Goal: Task Accomplishment & Management: Use online tool/utility

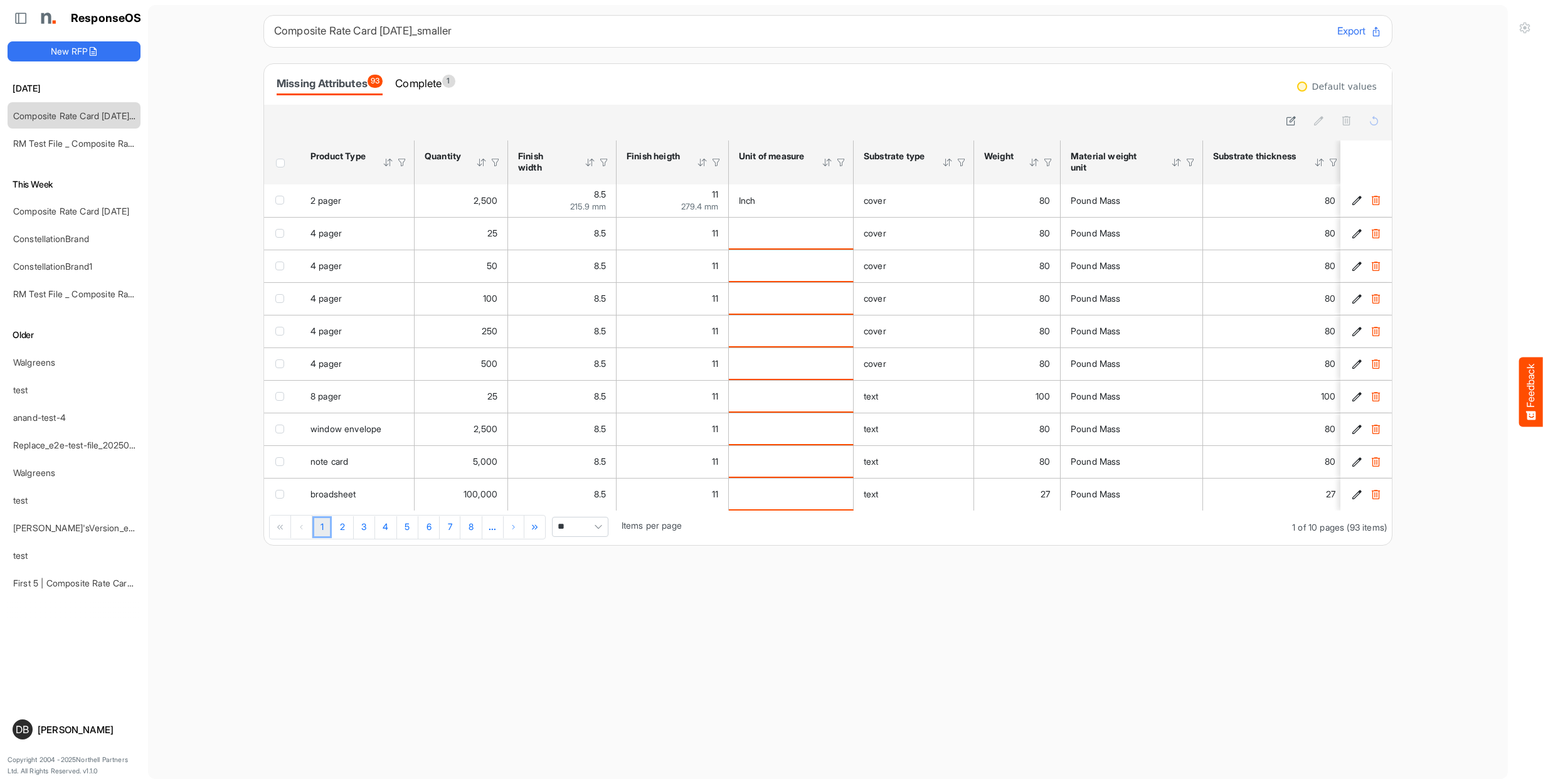
click at [427, 69] on div "Missing Attributes 93 Complete 1" at bounding box center [828, 84] width 1128 height 41
click at [435, 82] on div "Complete 1" at bounding box center [424, 84] width 59 height 18
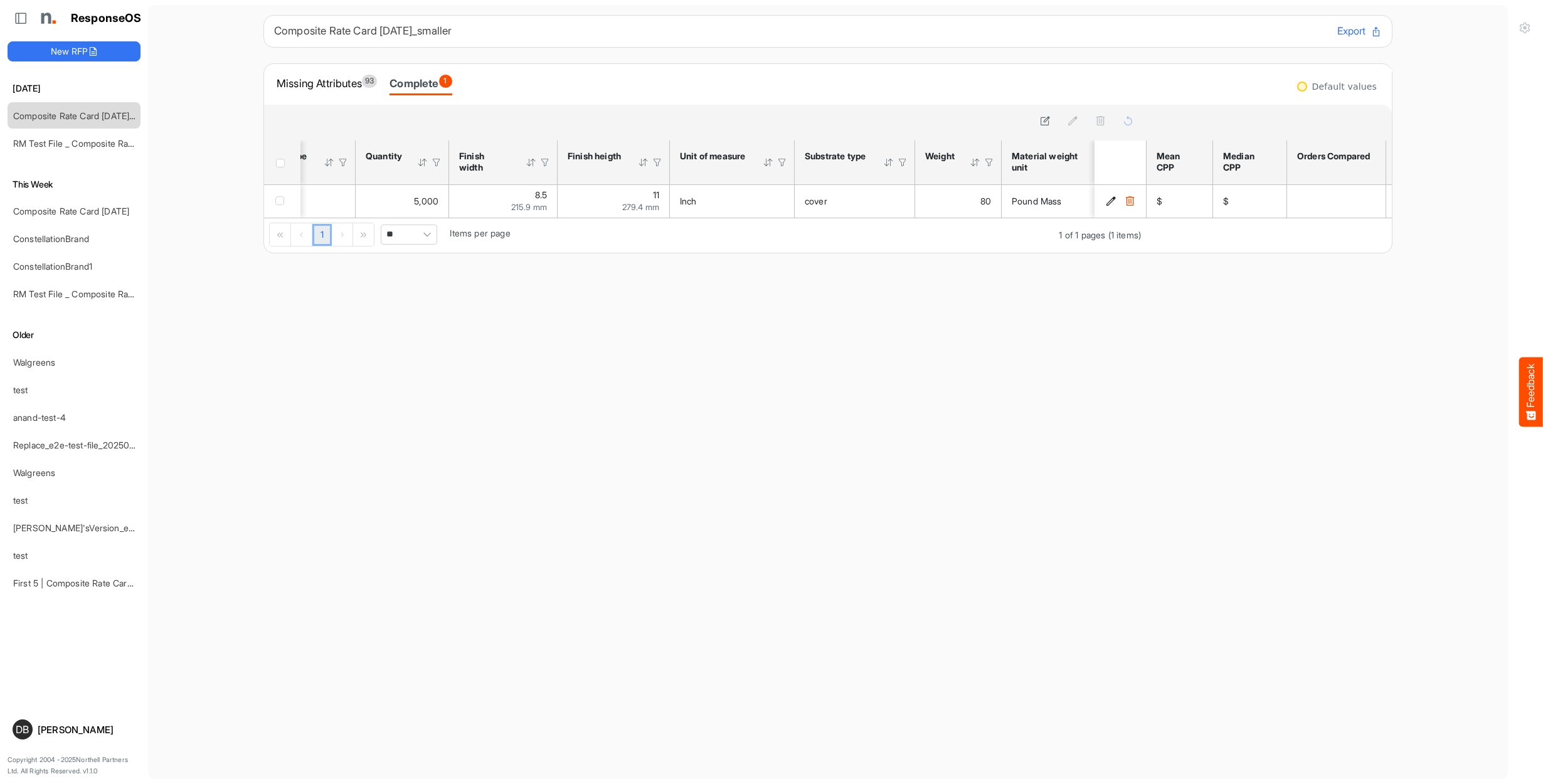
scroll to position [0, 60]
click at [102, 208] on link "Composite Rate Card [DATE]" at bounding box center [71, 211] width 116 height 11
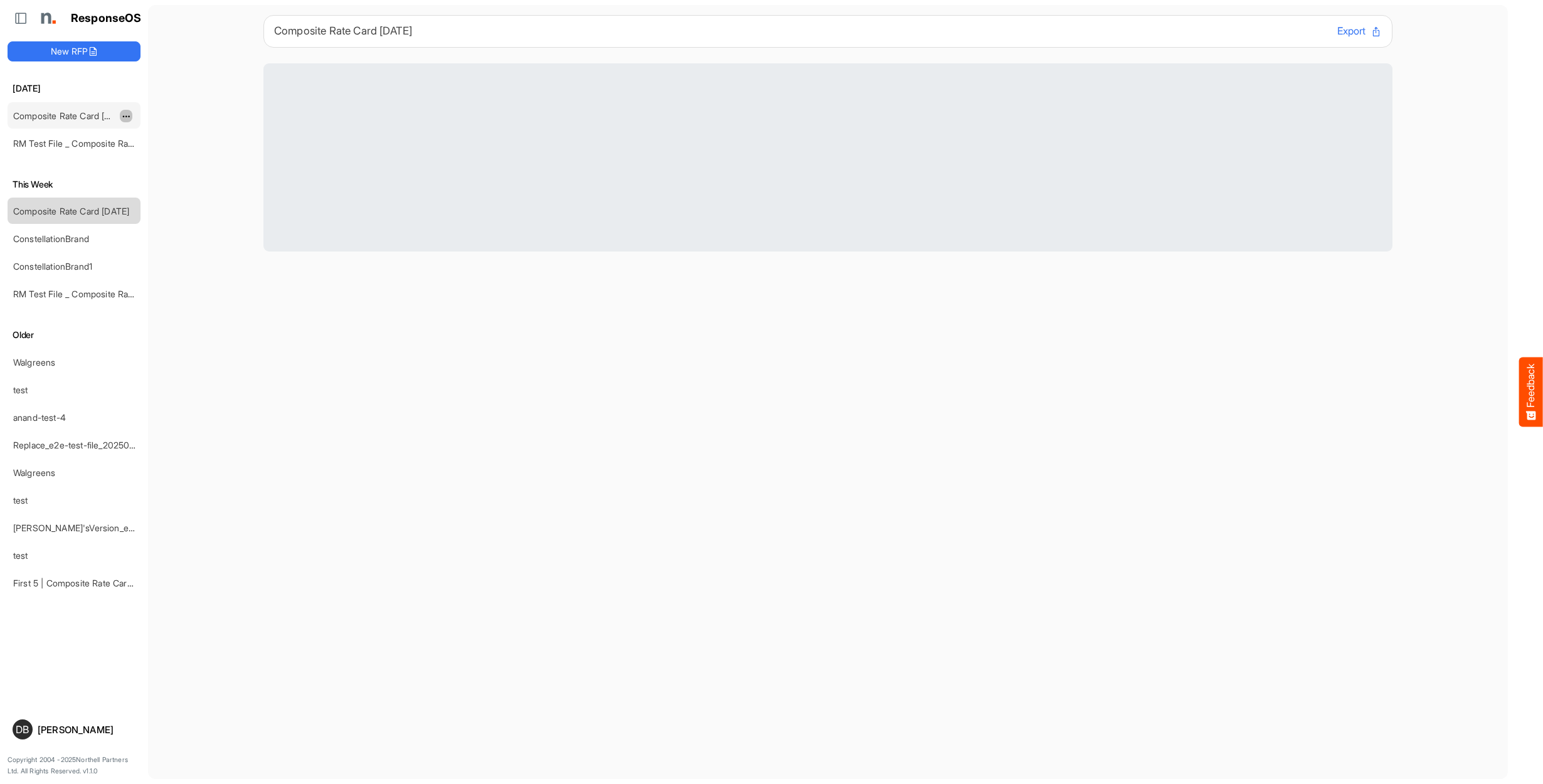
click at [125, 116] on span "dropdownbutton" at bounding box center [125, 117] width 6 height 9
click at [72, 117] on link "Composite Rate Card [DATE]_smaller" at bounding box center [87, 116] width 148 height 11
click at [125, 115] on span "dropdownbutton" at bounding box center [125, 117] width 6 height 9
click at [148, 132] on li "Rename" at bounding box center [157, 135] width 75 height 19
click at [183, 168] on main "Composite Rate Card [DATE] Export" at bounding box center [828, 392] width 1360 height 773
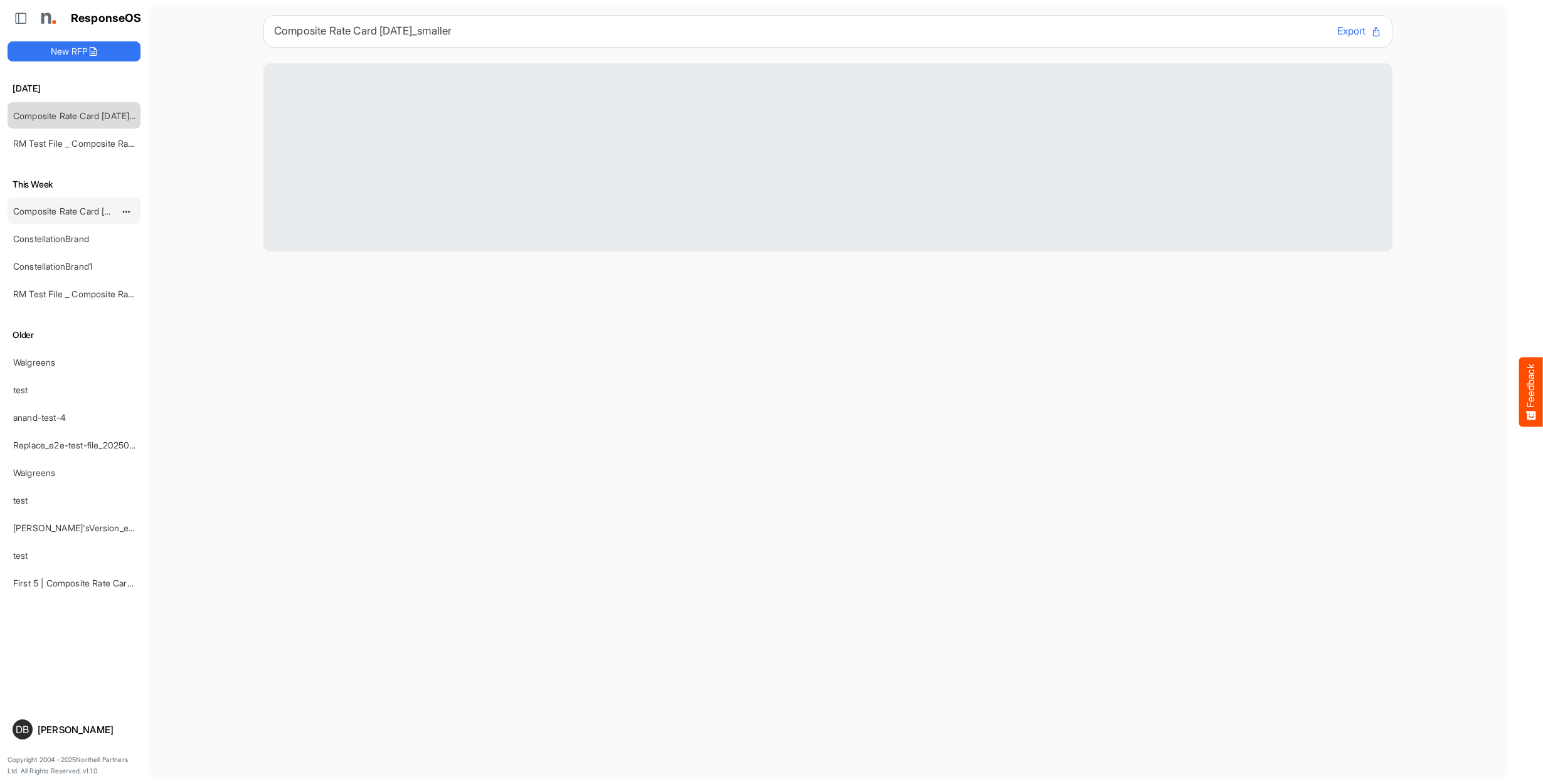
click at [109, 211] on link "Composite Rate Card [DATE]" at bounding box center [71, 211] width 116 height 11
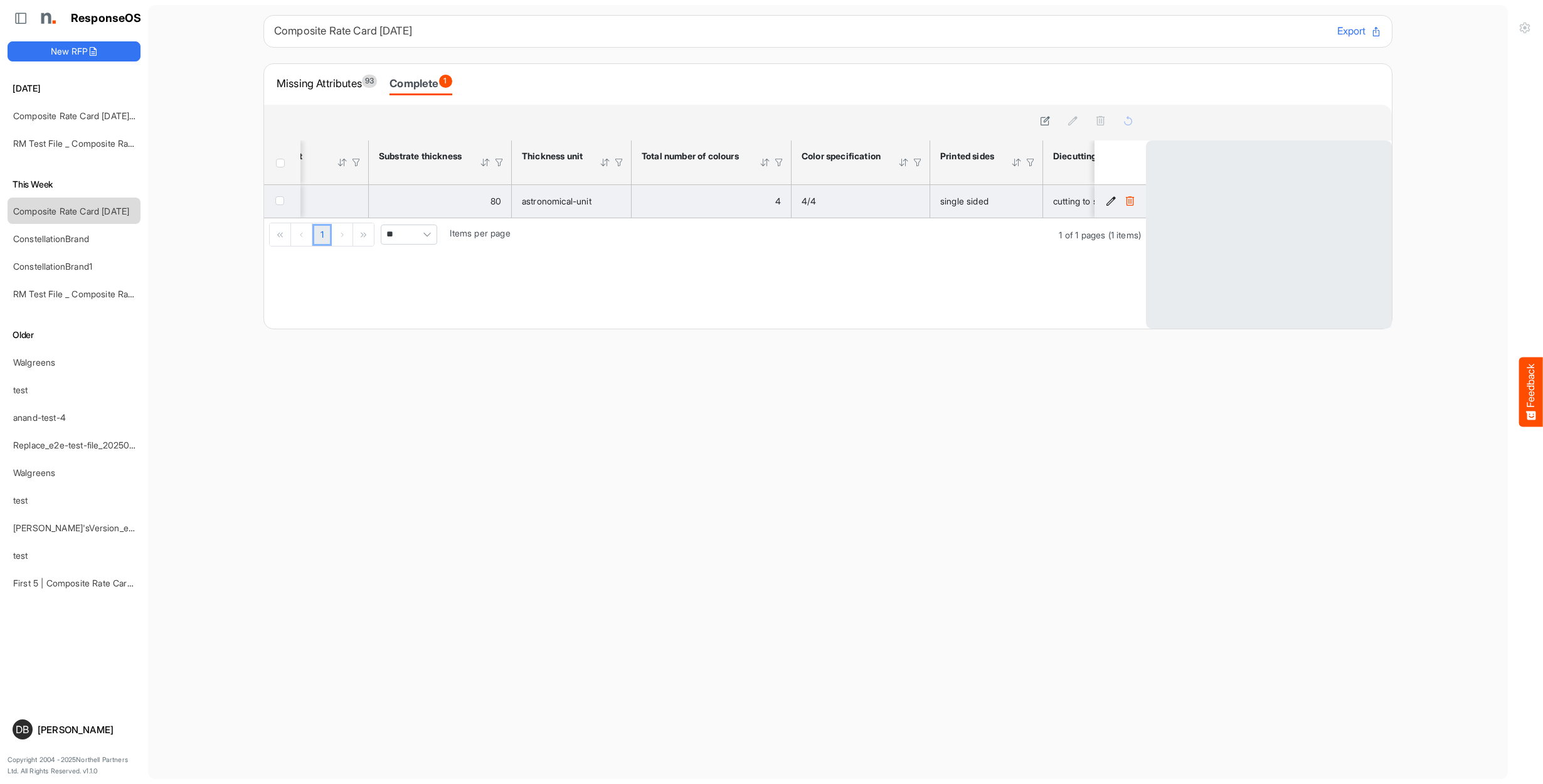
scroll to position [0, 839]
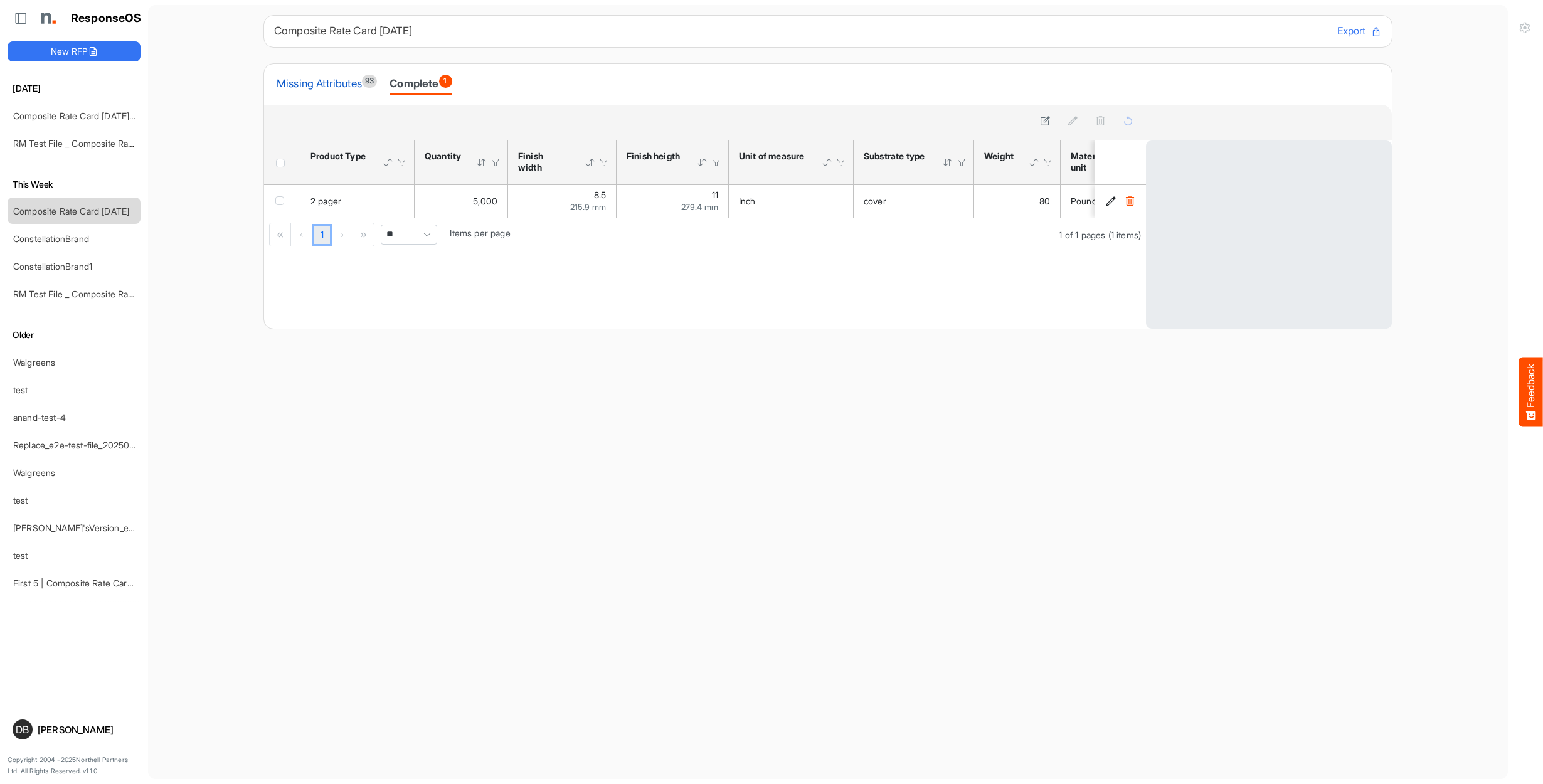
click at [345, 79] on div "Missing Attributes 93" at bounding box center [327, 84] width 101 height 18
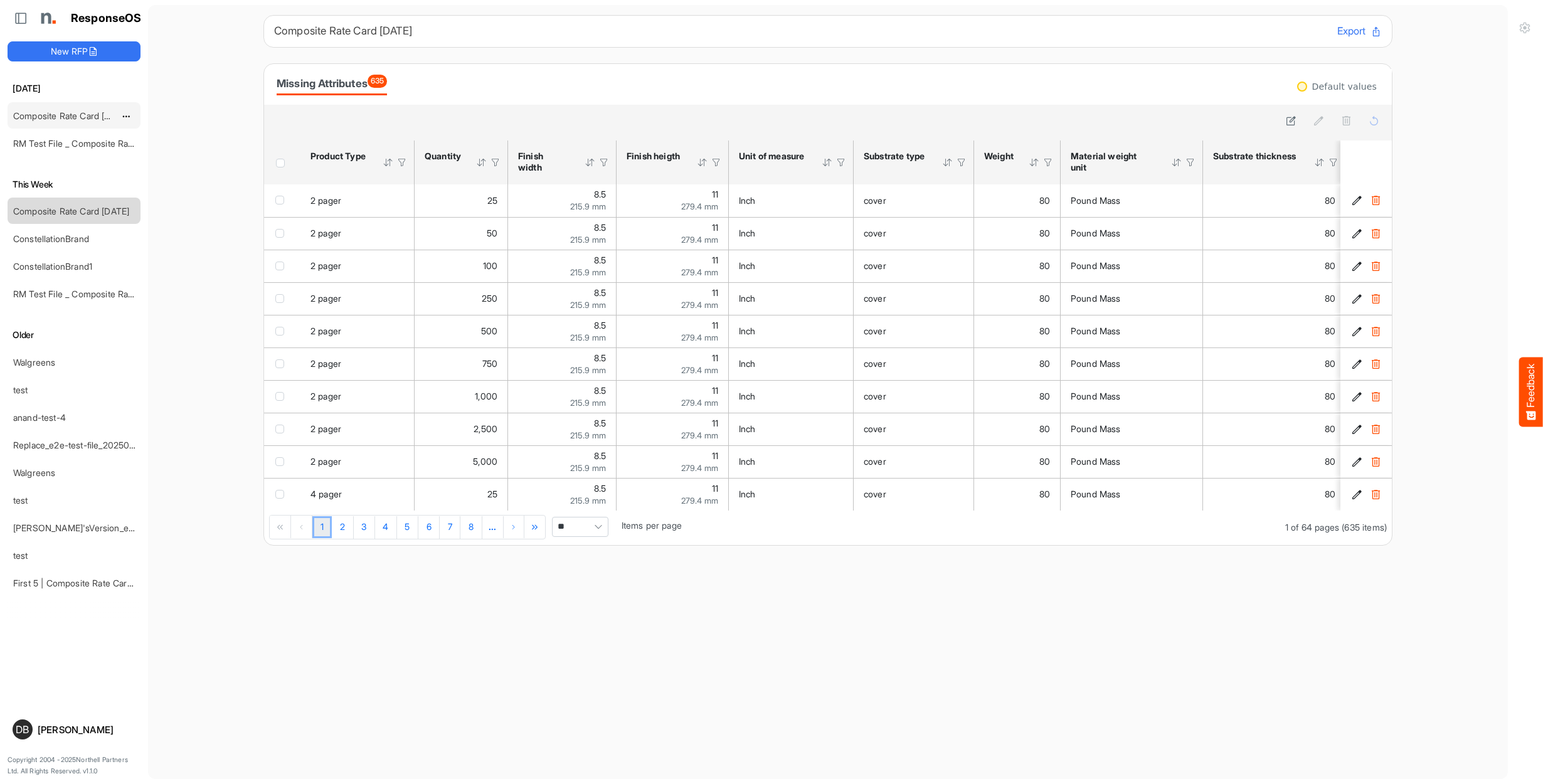
click at [100, 121] on div "Composite Rate Card [DATE]_smaller" at bounding box center [64, 115] width 111 height 25
click at [75, 121] on div "Composite Rate Card [DATE]_smaller" at bounding box center [64, 115] width 111 height 25
click at [78, 110] on link "Composite Rate Card [DATE]_smaller" at bounding box center [87, 116] width 148 height 11
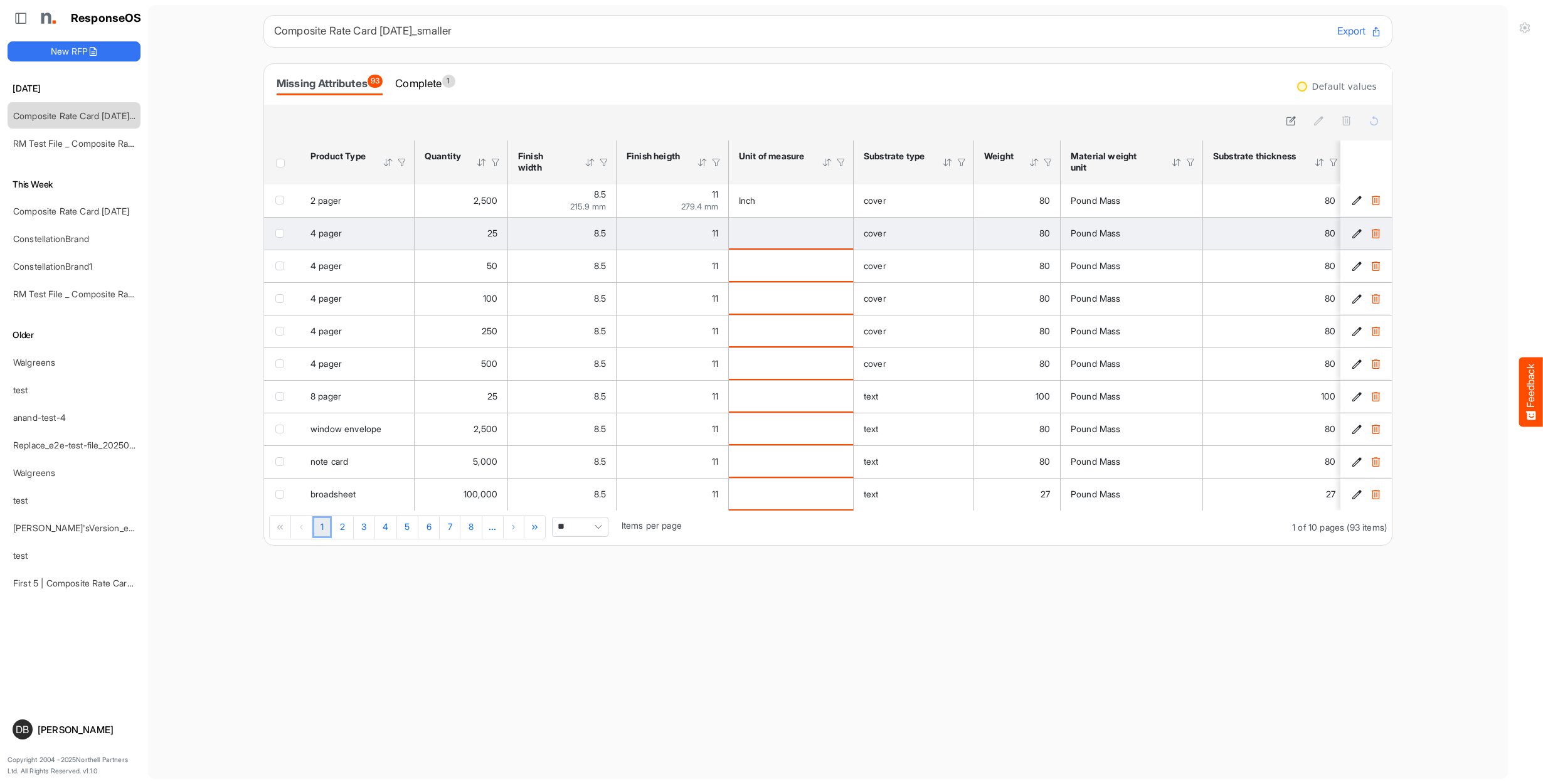
click at [810, 244] on td "is template cell Column Header httpsnorthellcomontologiesmapping-rulesmeasureme…" at bounding box center [790, 233] width 125 height 33
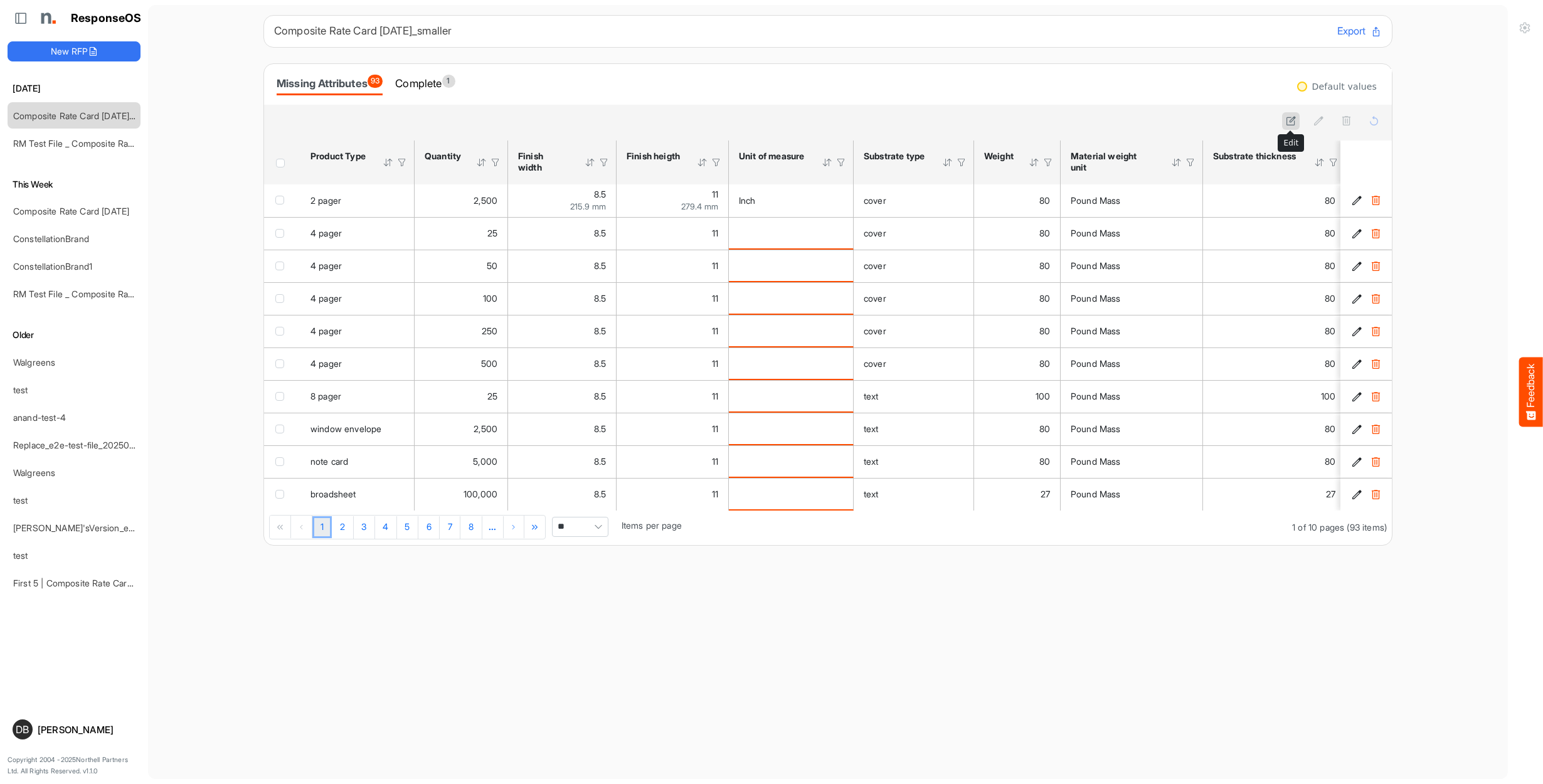
click at [1291, 120] on icon at bounding box center [1291, 121] width 11 height 11
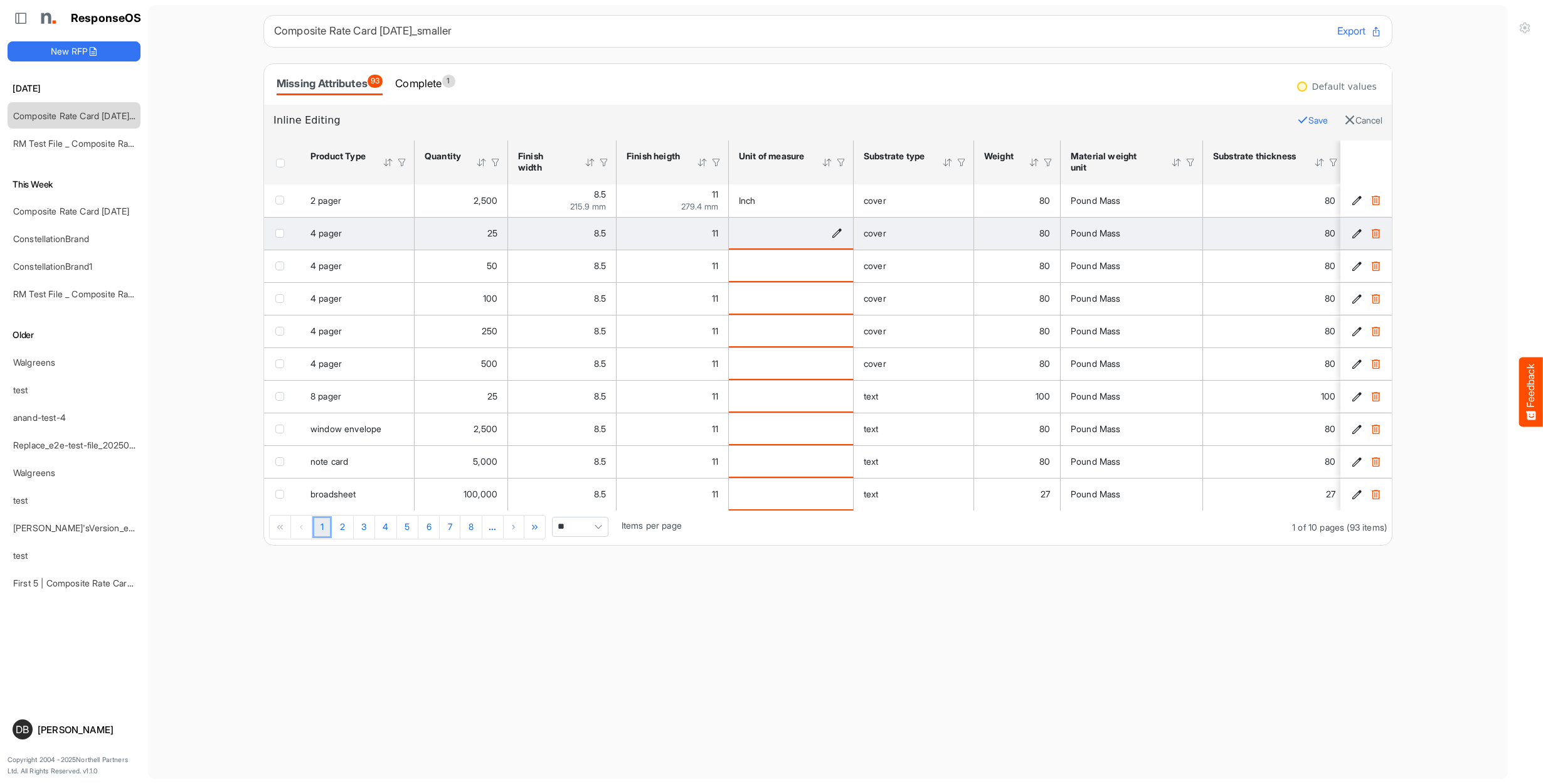
click at [840, 231] on icon "is template cell Column Header httpsnorthellcomontologiesmapping-rulesmeasureme…" at bounding box center [837, 233] width 11 height 11
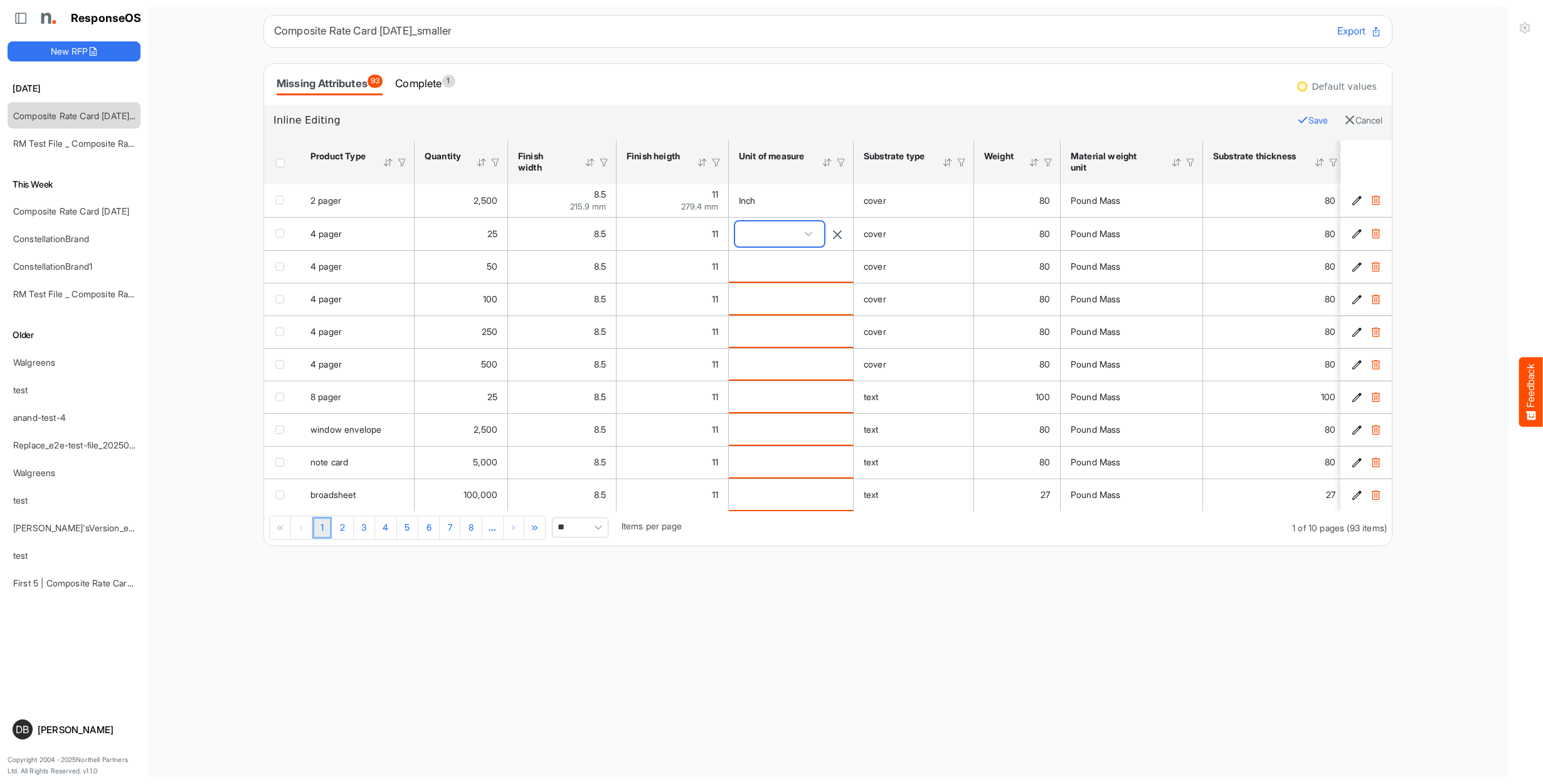
click at [808, 233] on span at bounding box center [779, 234] width 89 height 25
click at [792, 365] on li "chain" at bounding box center [781, 364] width 87 height 19
type input "*****"
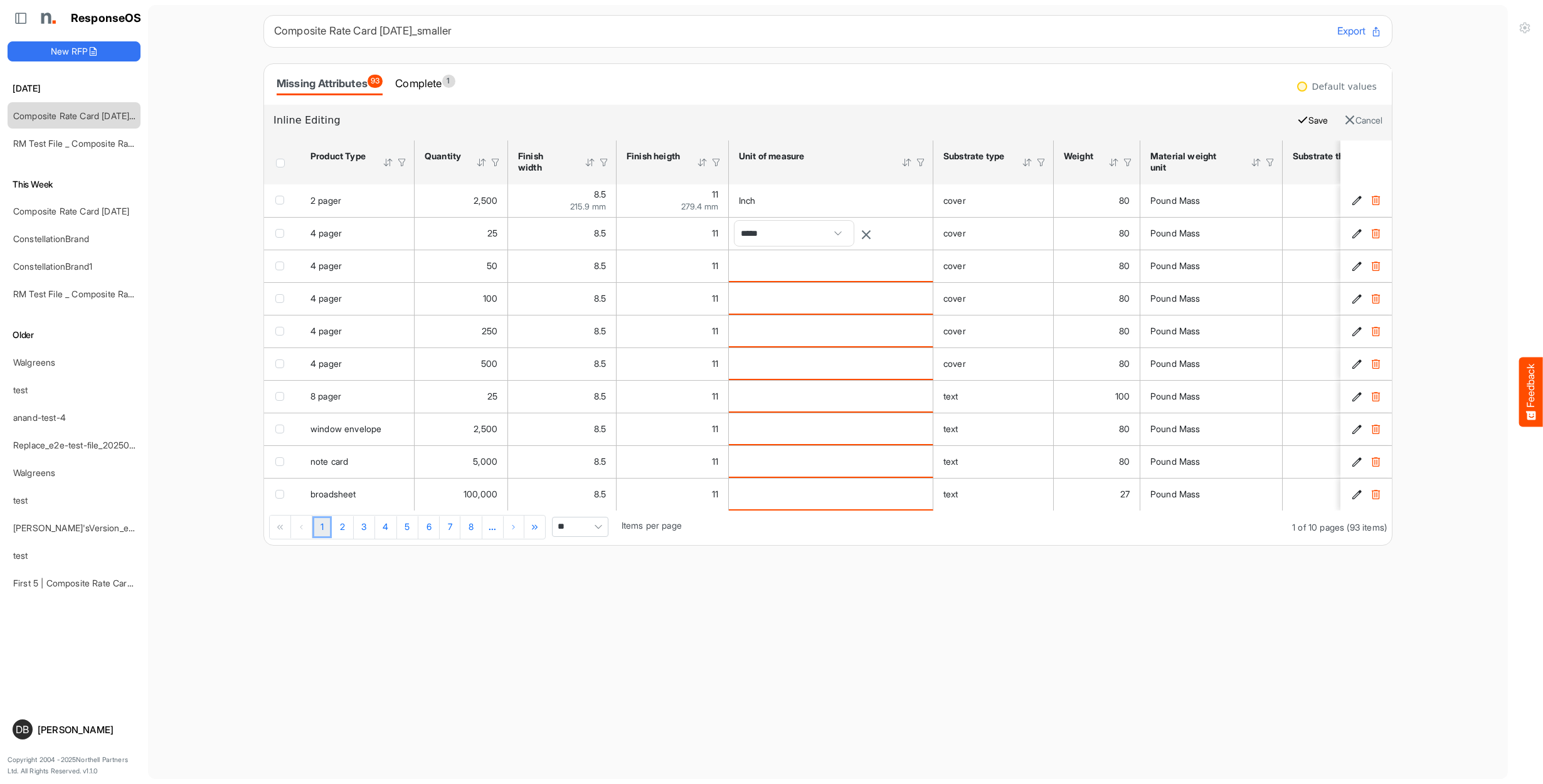
click at [1309, 120] on button "Save" at bounding box center [1312, 120] width 31 height 16
